Goal: Information Seeking & Learning: Learn about a topic

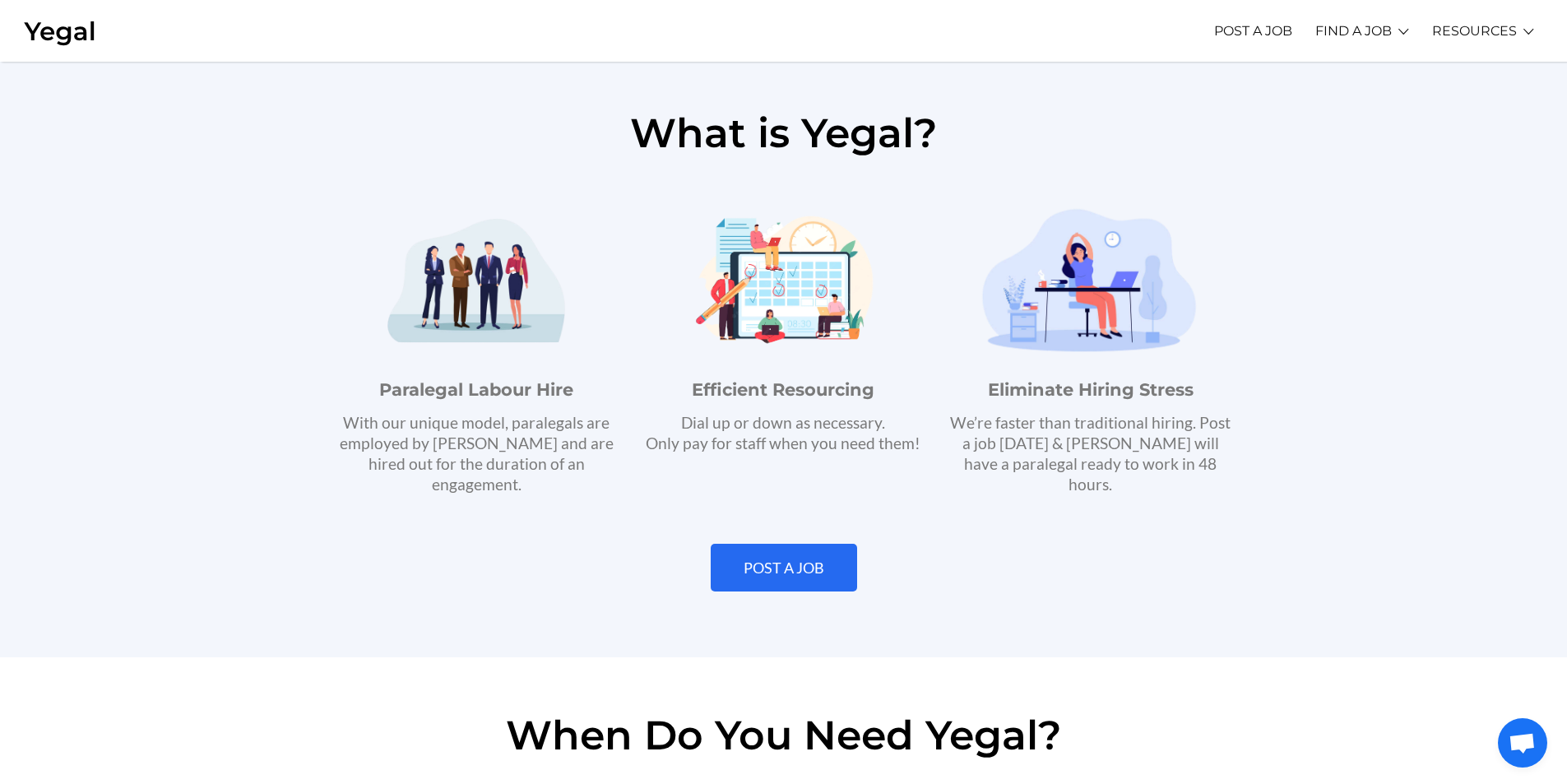
scroll to position [904, 0]
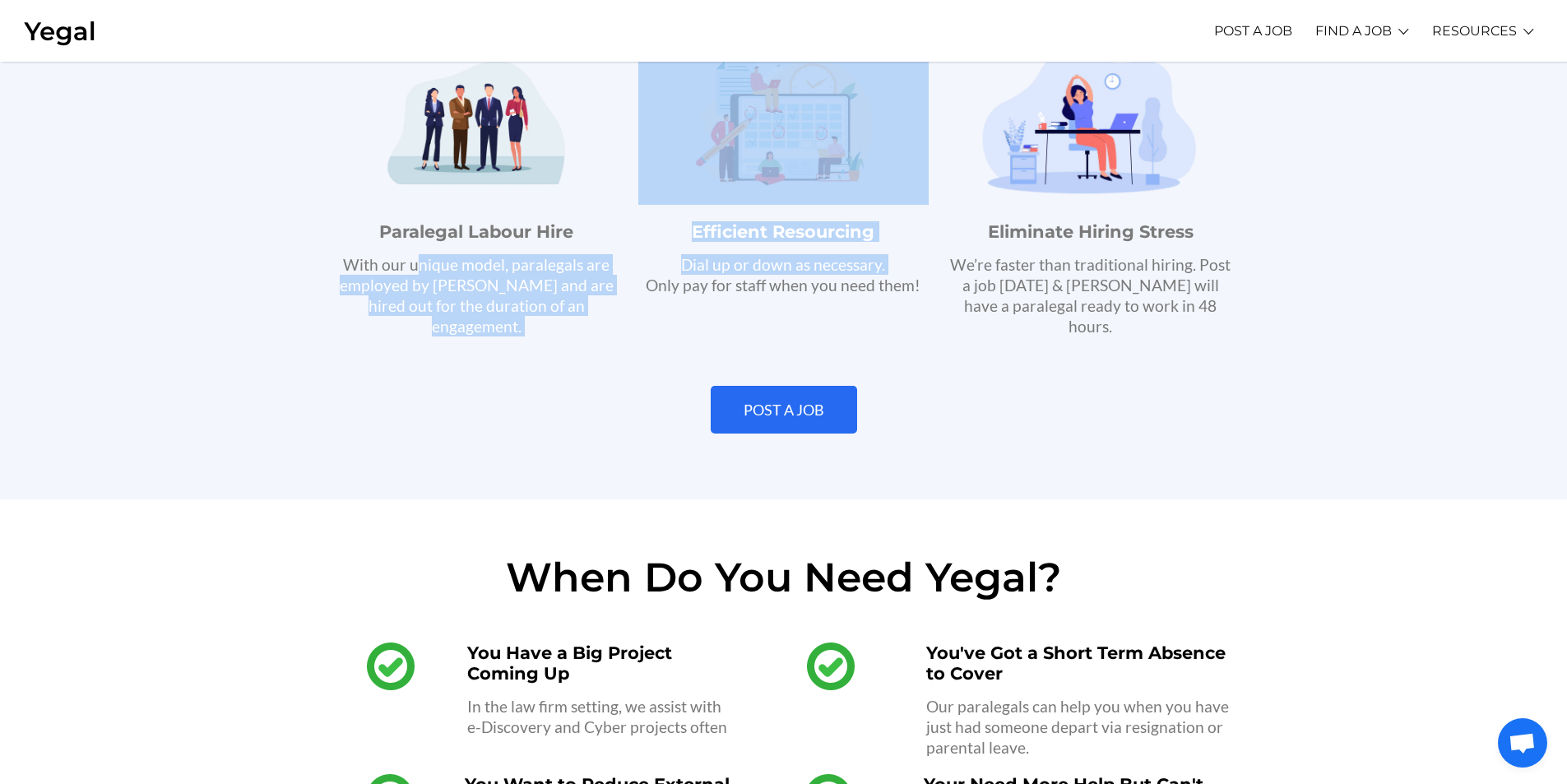
drag, startPoint x: 439, startPoint y: 269, endPoint x: 632, endPoint y: 308, distance: 196.9
click at [632, 308] on div "Paralegal Labour Hire With our unique model, paralegals are employed by [PERSON…" at bounding box center [784, 188] width 922 height 312
click at [632, 308] on div "Efficient Resourcing Dial up or down as necessary. Only pay for staff when you …" at bounding box center [784, 188] width 307 height 312
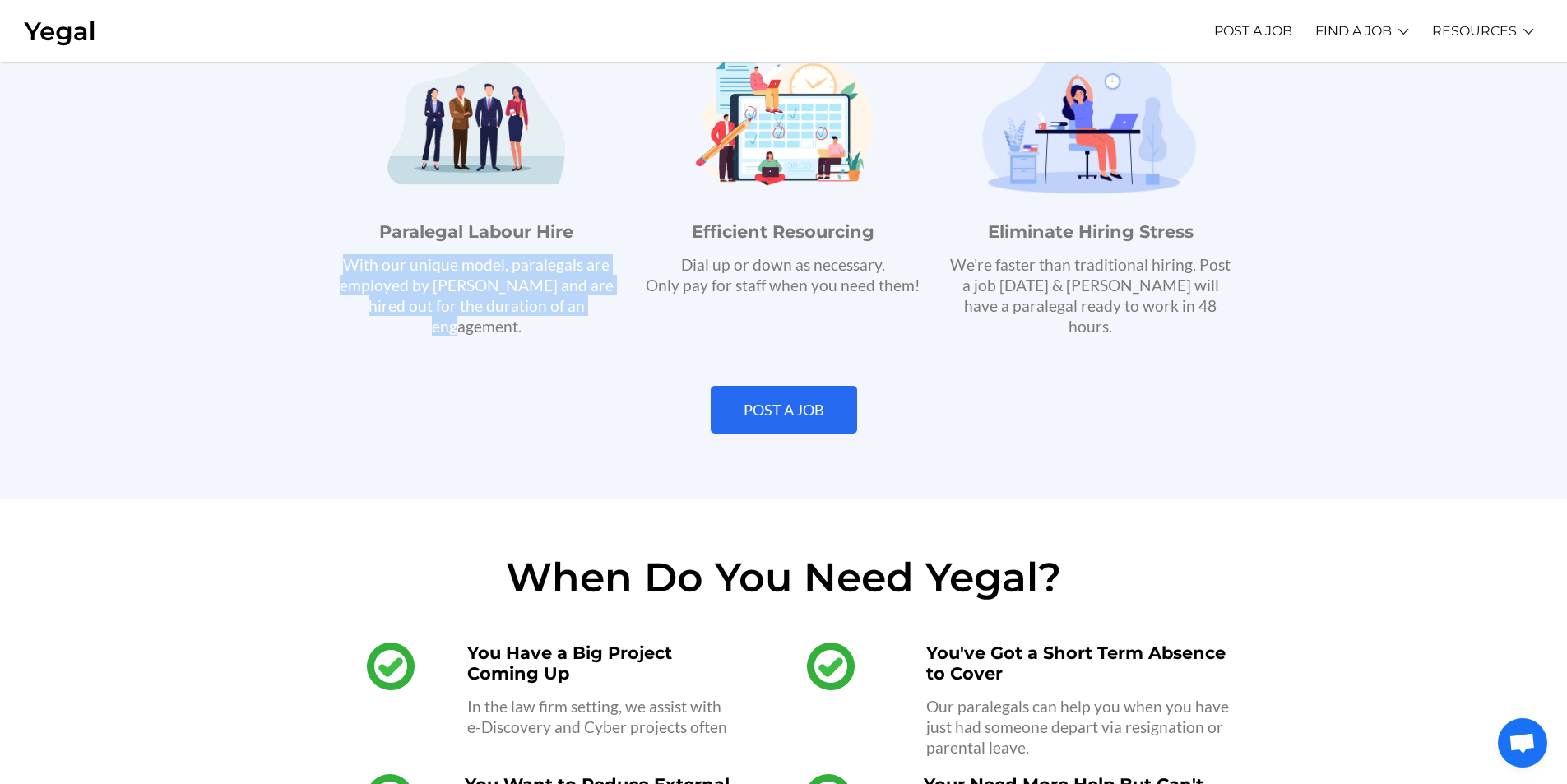
drag, startPoint x: 586, startPoint y: 297, endPoint x: 332, endPoint y: 253, distance: 257.8
click at [332, 254] on p "With our unique model, paralegals are employed by [PERSON_NAME] and are hired o…" at bounding box center [476, 295] width 290 height 82
click at [332, 252] on div "Paralegal Labour Hire With our unique model, paralegals are employed by [PERSON…" at bounding box center [476, 188] width 307 height 312
click at [339, 259] on p "With our unique model, paralegals are employed by [PERSON_NAME] and are hired o…" at bounding box center [476, 295] width 290 height 82
click at [354, 273] on p "With our unique model, paralegals are employed by [PERSON_NAME] and are hired o…" at bounding box center [476, 295] width 290 height 82
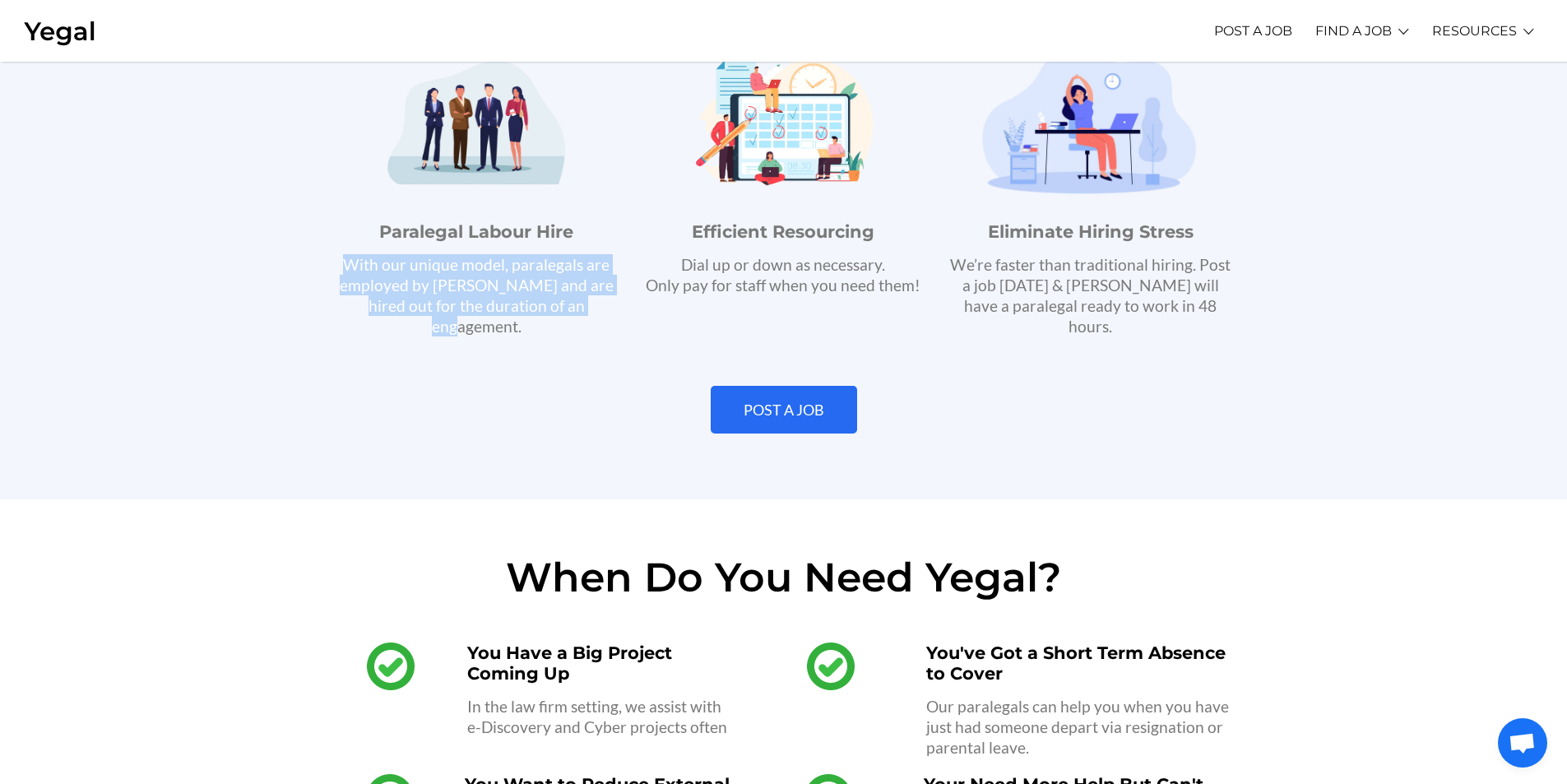
click at [351, 268] on p "With our unique model, paralegals are employed by [PERSON_NAME] and are hired o…" at bounding box center [476, 295] width 290 height 82
drag, startPoint x: 346, startPoint y: 264, endPoint x: 591, endPoint y: 307, distance: 248.7
click at [591, 307] on p "With our unique model, paralegals are employed by [PERSON_NAME] and are hired o…" at bounding box center [476, 295] width 290 height 82
click at [591, 306] on p "With our unique model, paralegals are employed by [PERSON_NAME] and are hired o…" at bounding box center [476, 295] width 290 height 82
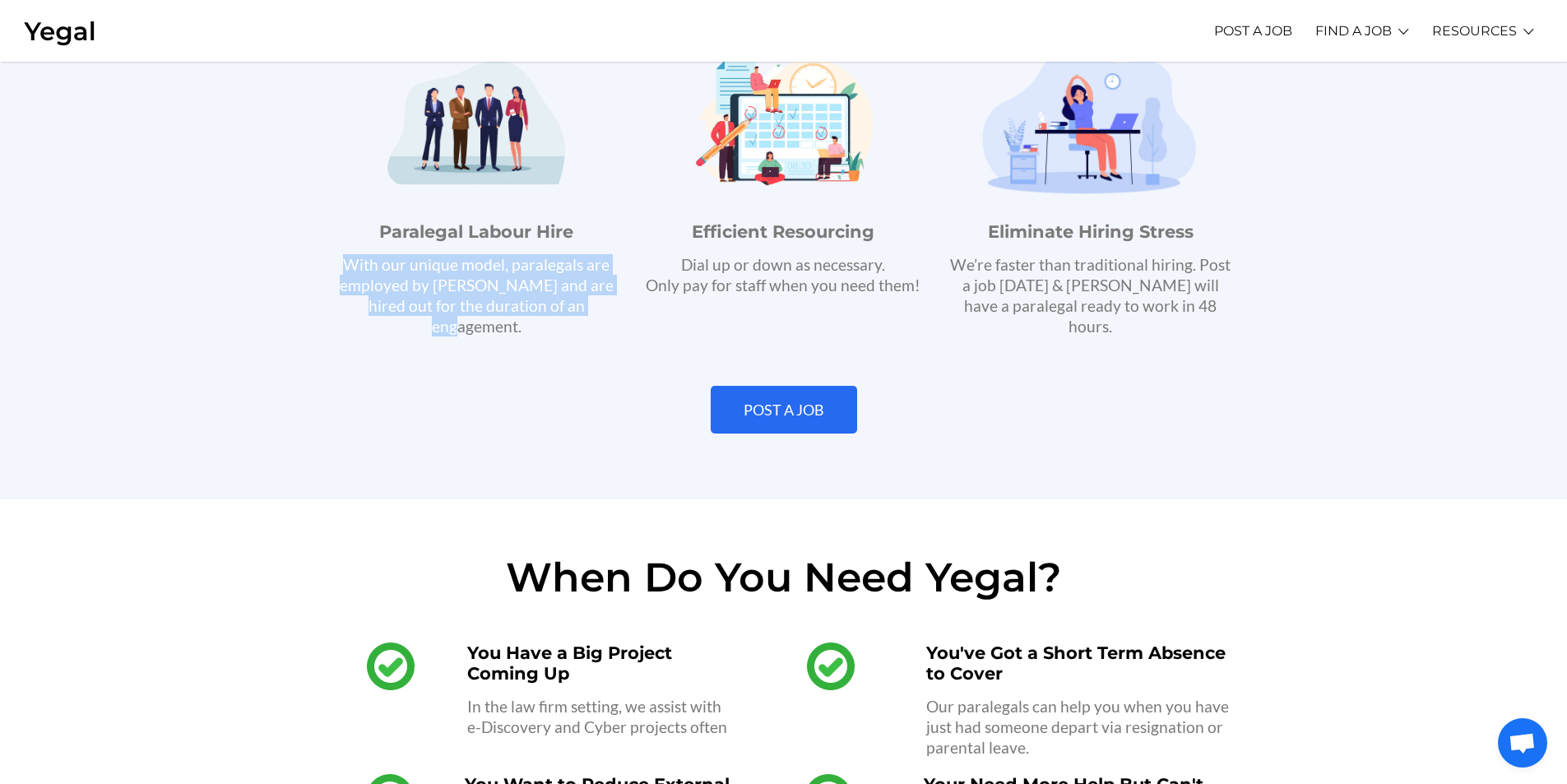
drag, startPoint x: 598, startPoint y: 315, endPoint x: 307, endPoint y: 272, distance: 294.2
click at [307, 272] on section "What is Yegal? Paralegal Labour Hire With our unique model, paralegals are empl…" at bounding box center [784, 198] width 1567 height 602
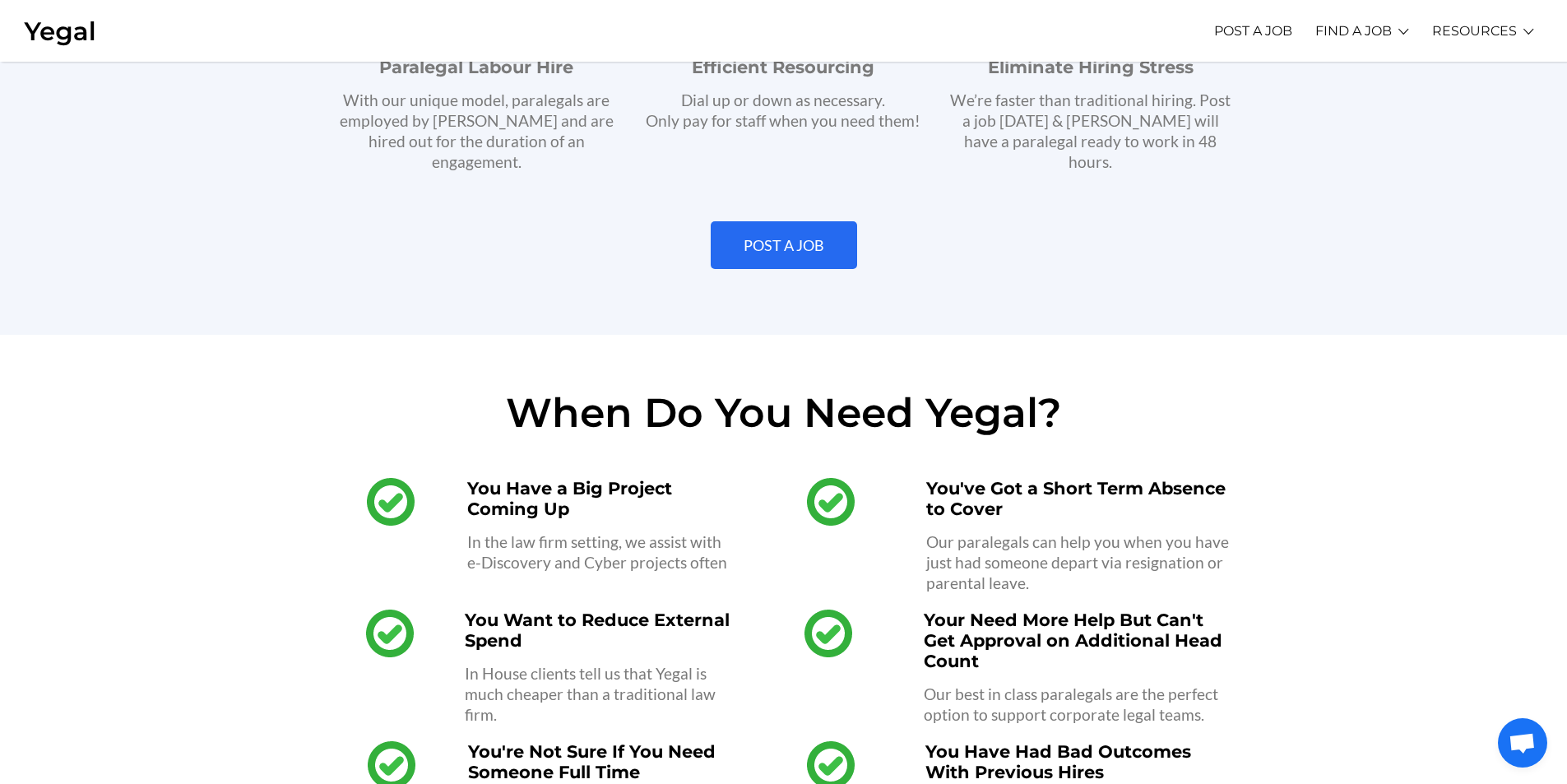
scroll to position [1234, 0]
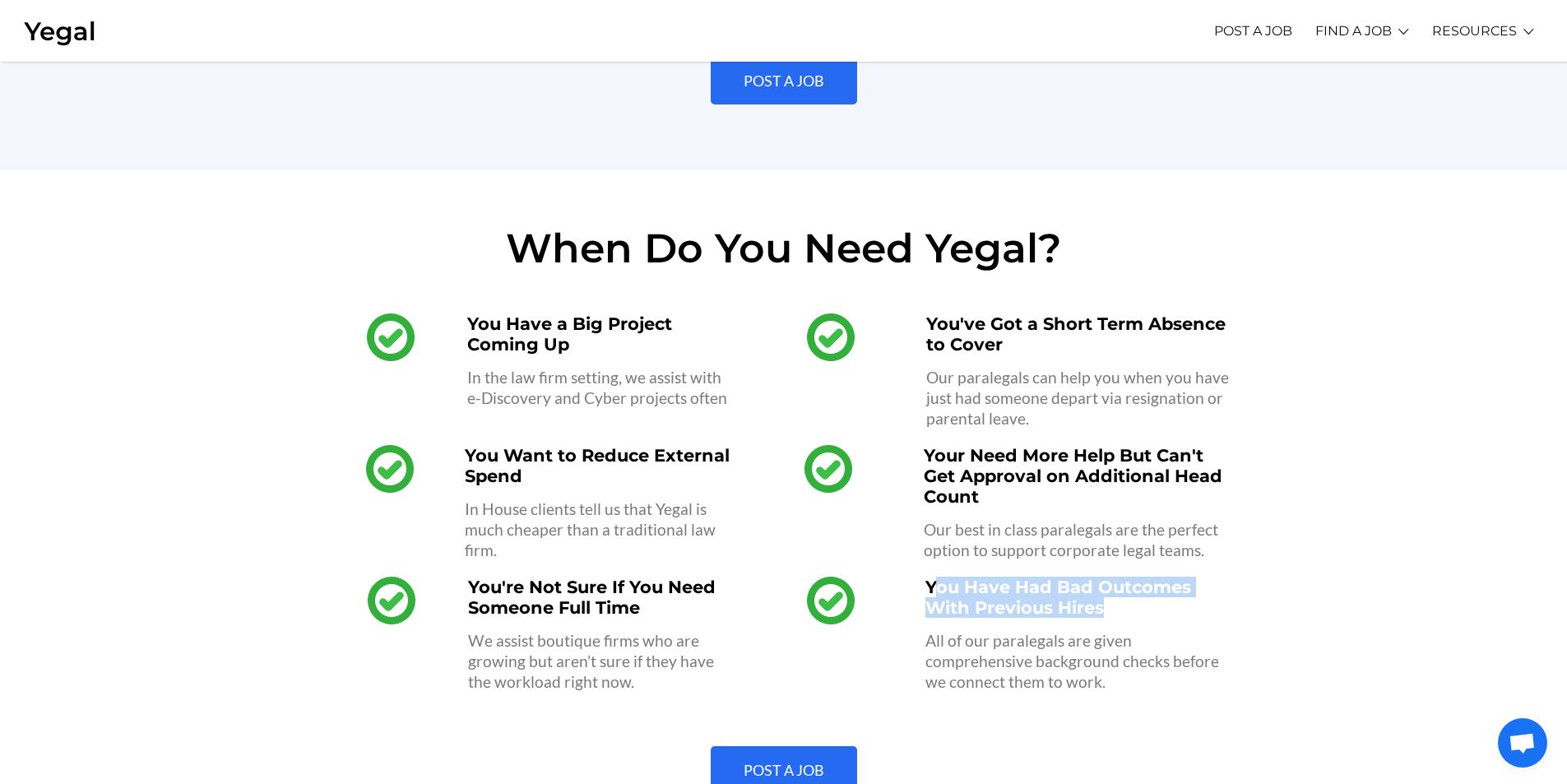
drag, startPoint x: 939, startPoint y: 564, endPoint x: 1133, endPoint y: 596, distance: 196.6
click at [1133, 596] on h4 "You Have Had Bad Outcomes With Previous Hires" at bounding box center [1080, 596] width 311 height 41
drag, startPoint x: 1133, startPoint y: 596, endPoint x: 884, endPoint y: 553, distance: 252.7
click at [884, 568] on div "You're Not Sure If You Need Someone Full Time We assist boutique firms who are …" at bounding box center [784, 634] width 922 height 132
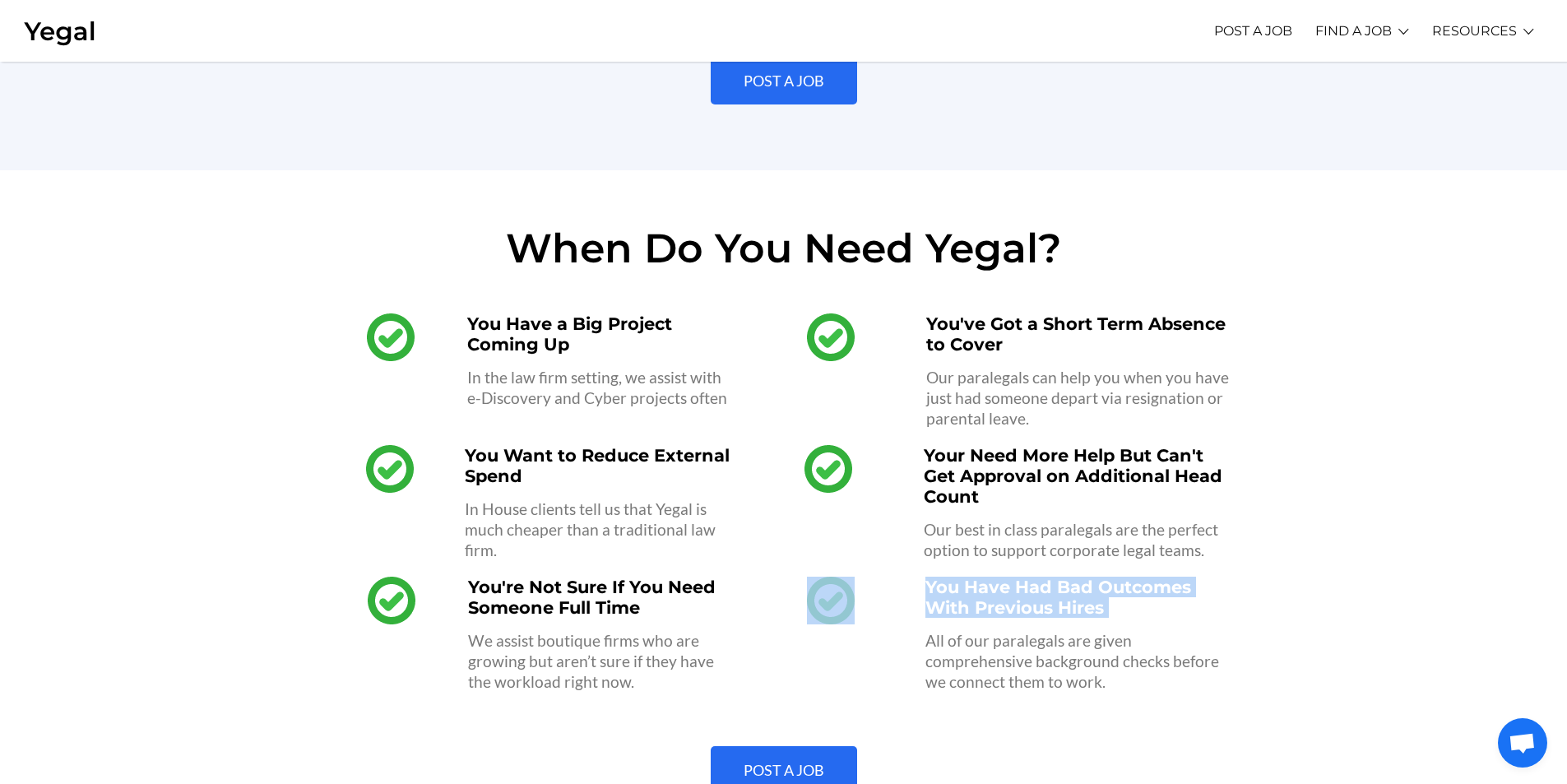
click at [884, 568] on div at bounding box center [830, 634] width 172 height 132
drag, startPoint x: 903, startPoint y: 557, endPoint x: 1137, endPoint y: 586, distance: 235.8
click at [1137, 586] on div "You're Not Sure If You Need Someone Full Time We assist boutique firms who are …" at bounding box center [784, 634] width 922 height 132
click at [1137, 586] on h4 "You Have Had Bad Outcomes With Previous Hires" at bounding box center [1080, 596] width 311 height 41
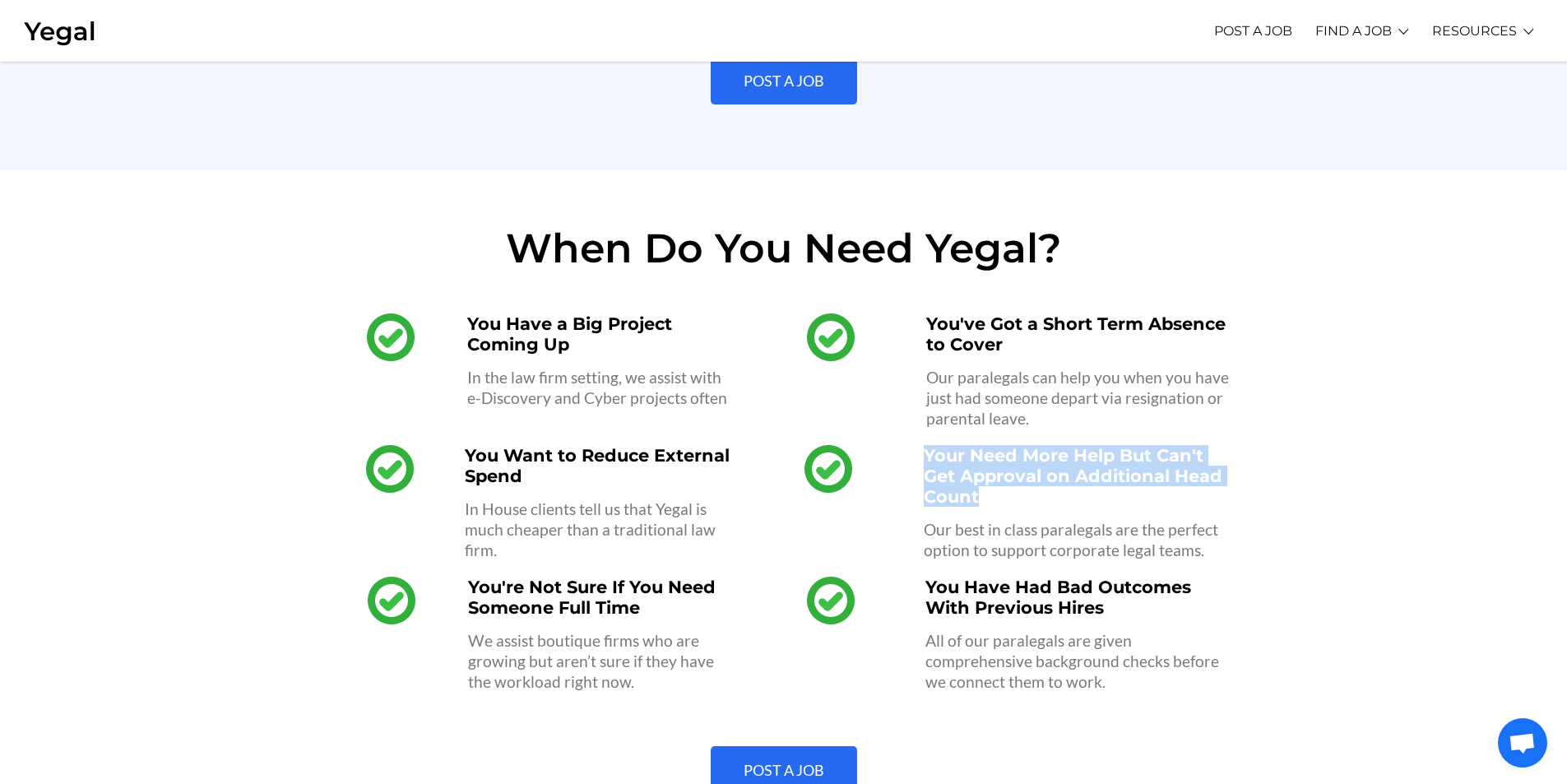
drag, startPoint x: 1040, startPoint y: 483, endPoint x: 872, endPoint y: 442, distance: 172.9
click at [872, 442] on div "You Want to Reduce External Spend In House clients tell us that Yegal is much c…" at bounding box center [784, 502] width 922 height 132
click at [877, 445] on div at bounding box center [829, 469] width 158 height 48
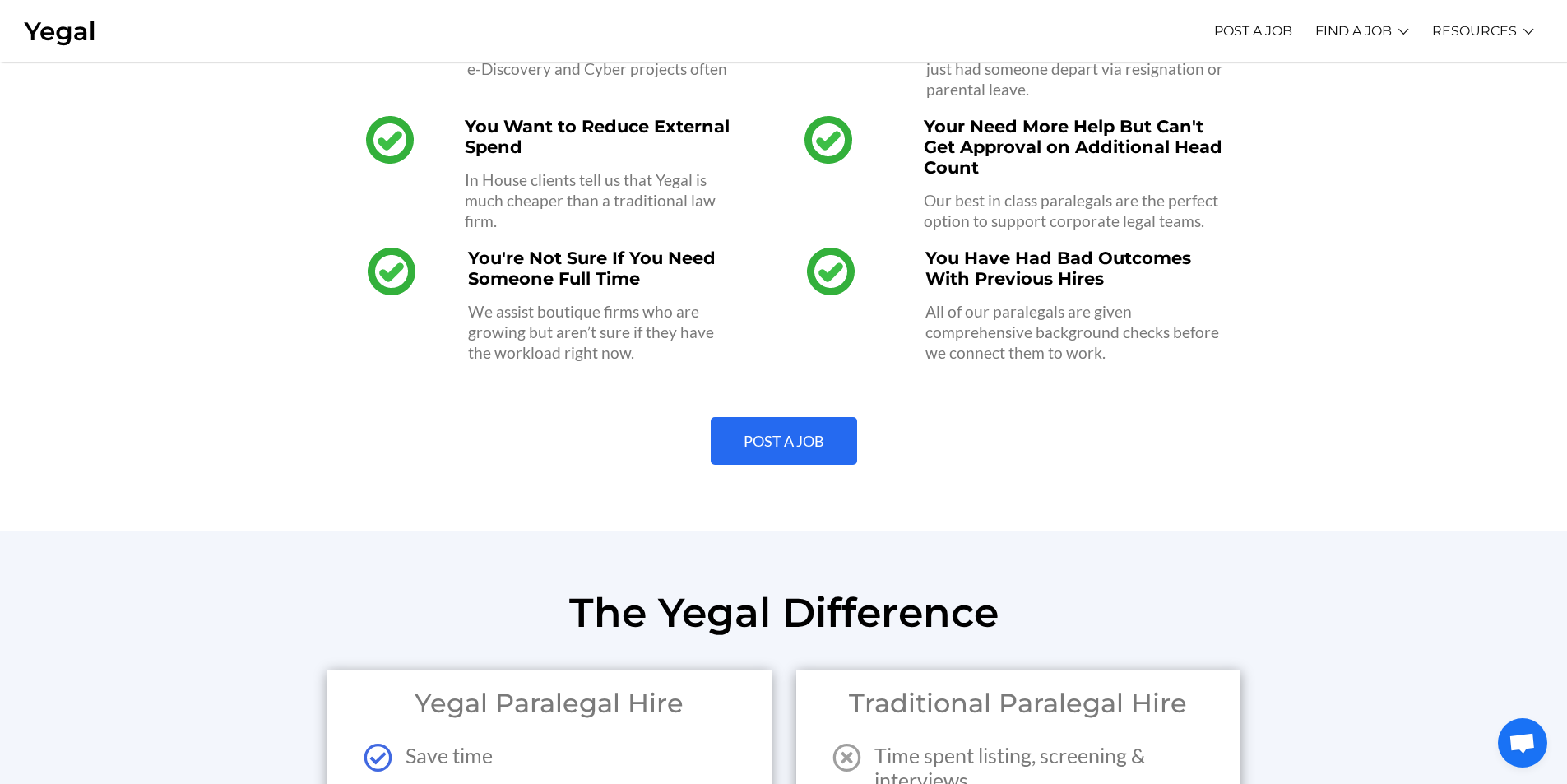
scroll to position [1891, 0]
